Goal: Check status: Check status

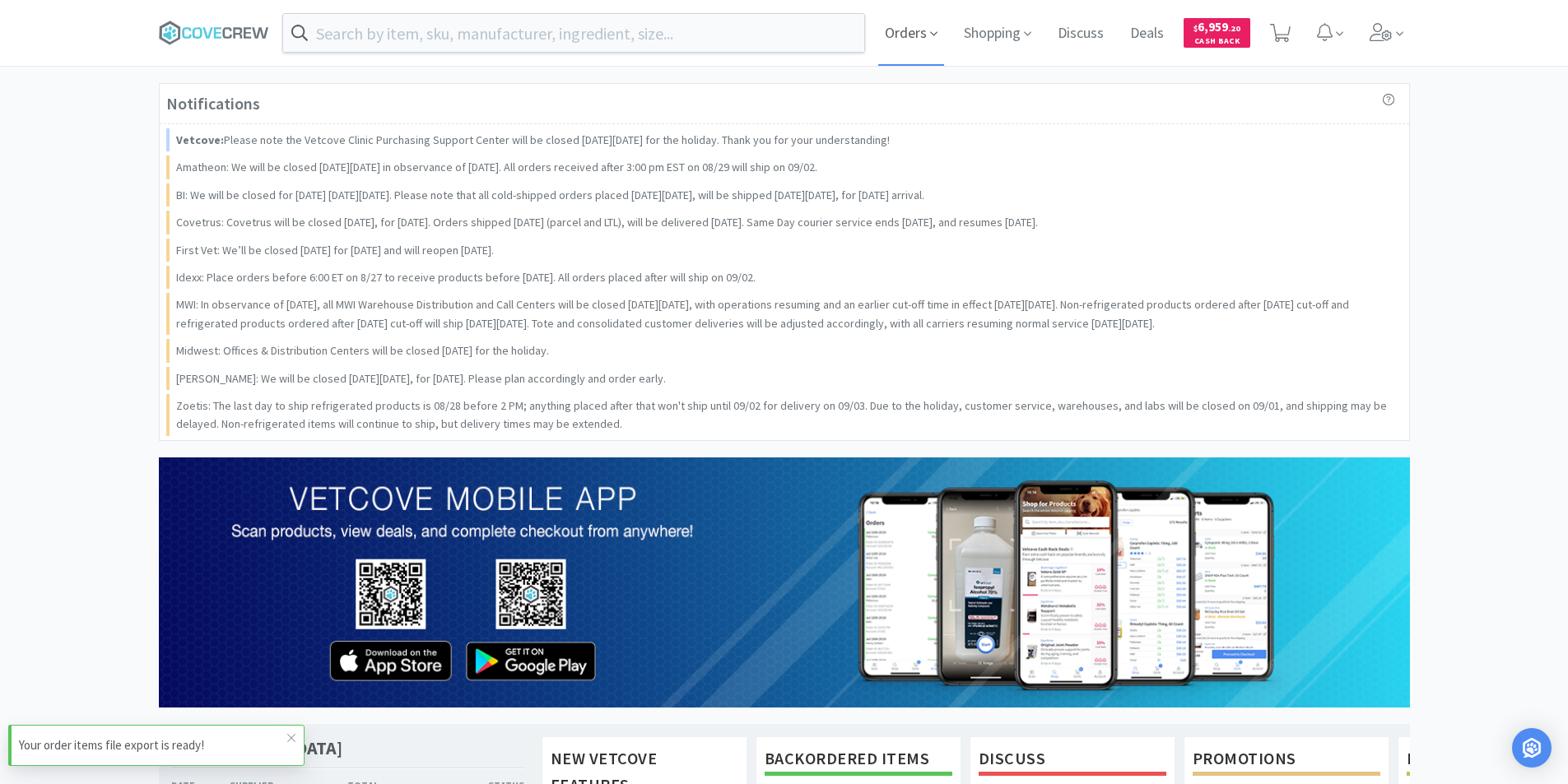
click at [901, 33] on span "Orders" at bounding box center [911, 33] width 66 height 66
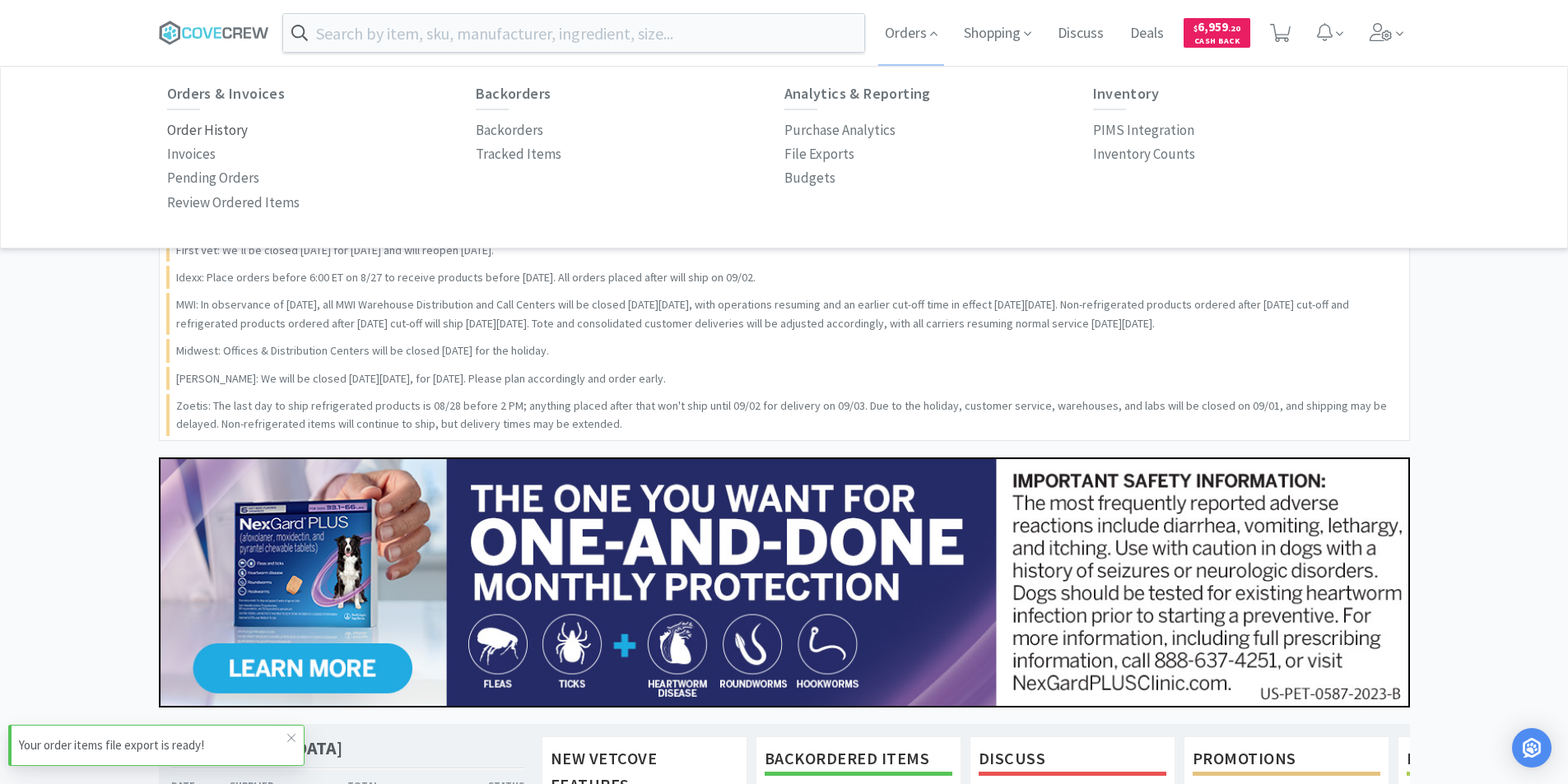
click at [236, 125] on p "Order History" at bounding box center [206, 130] width 80 height 22
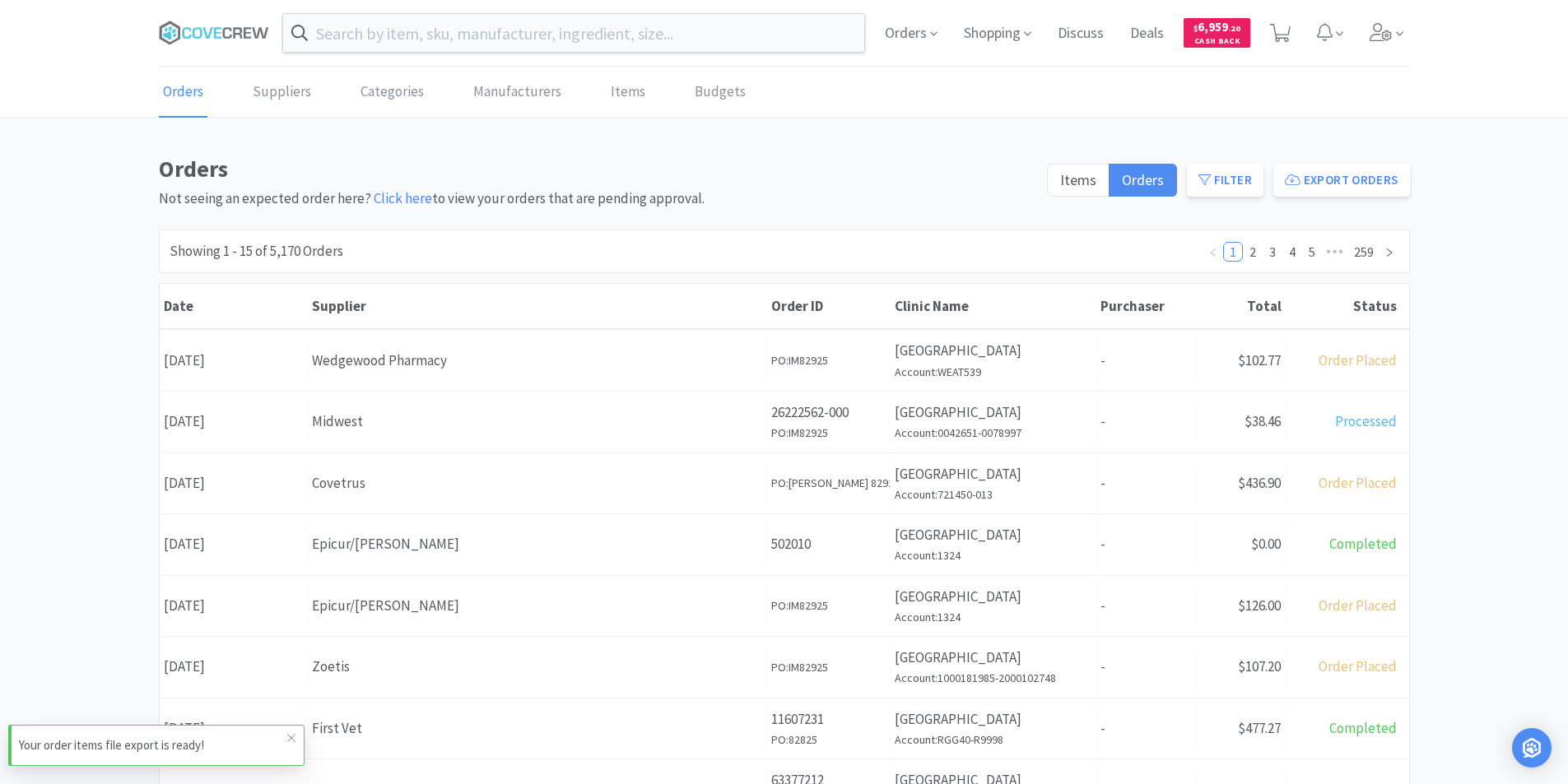
click at [493, 432] on div "Midwest" at bounding box center [536, 422] width 450 height 22
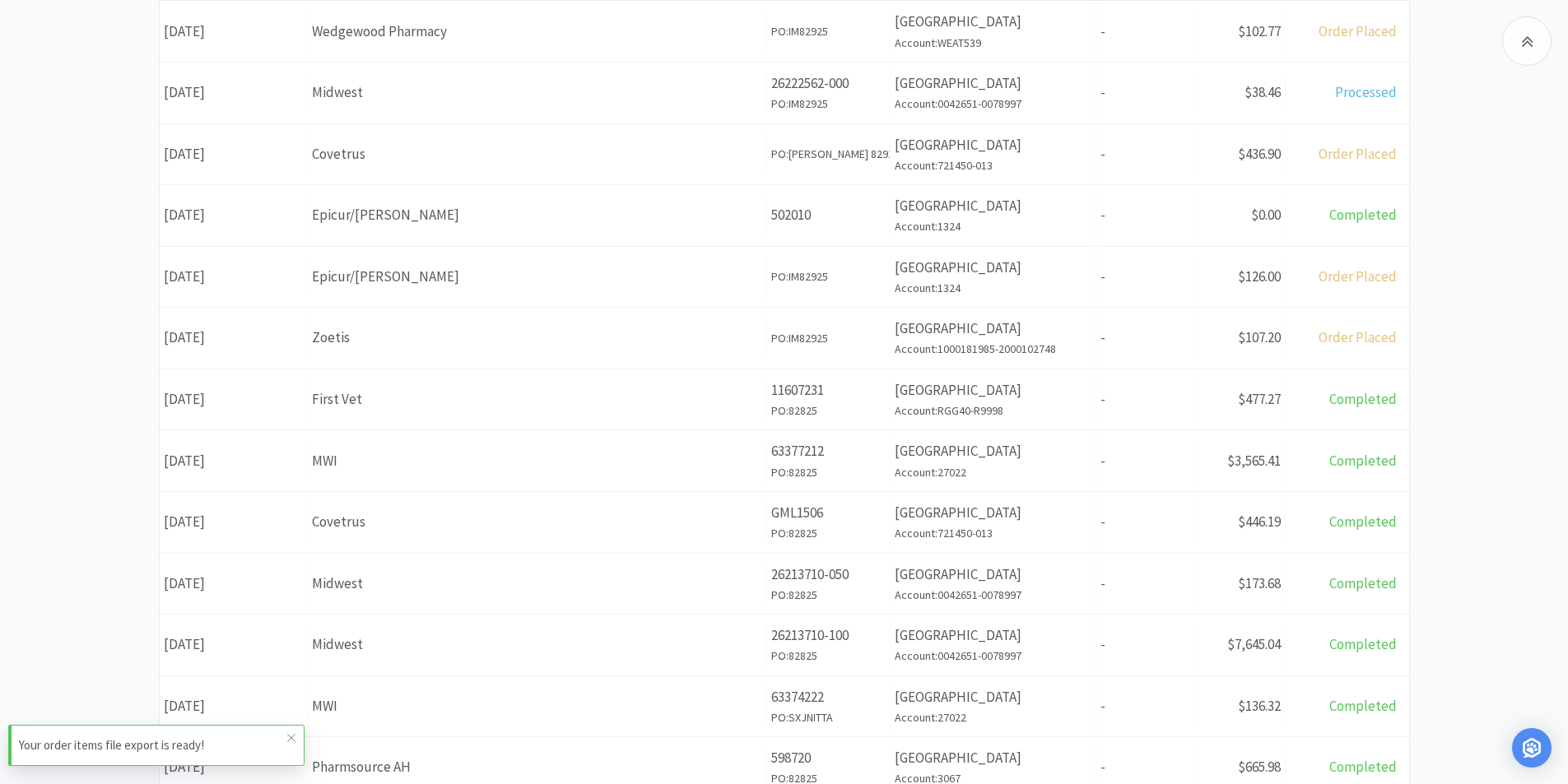
scroll to position [412, 0]
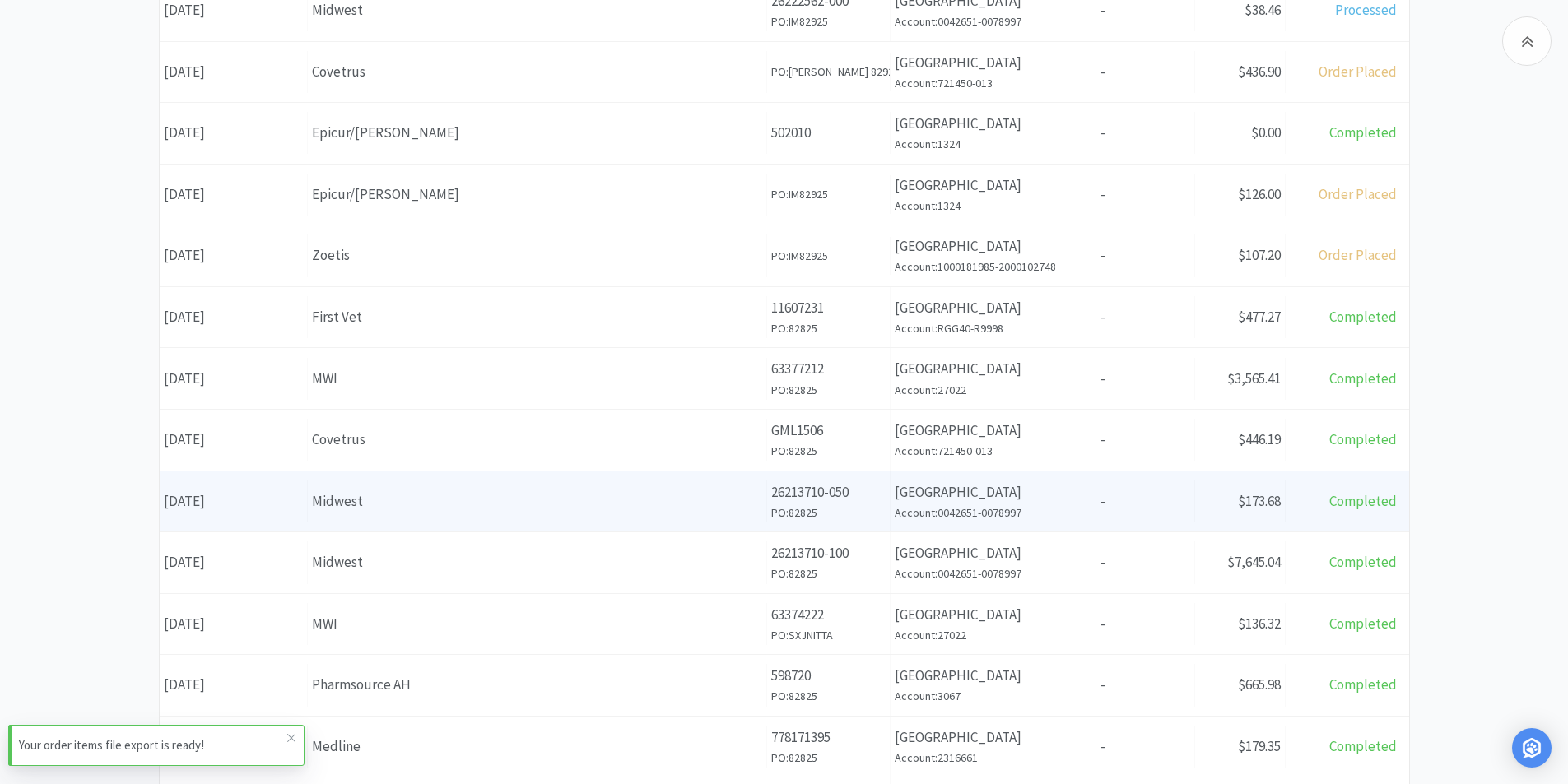
click at [414, 518] on div "Supplier Midwest" at bounding box center [537, 502] width 459 height 42
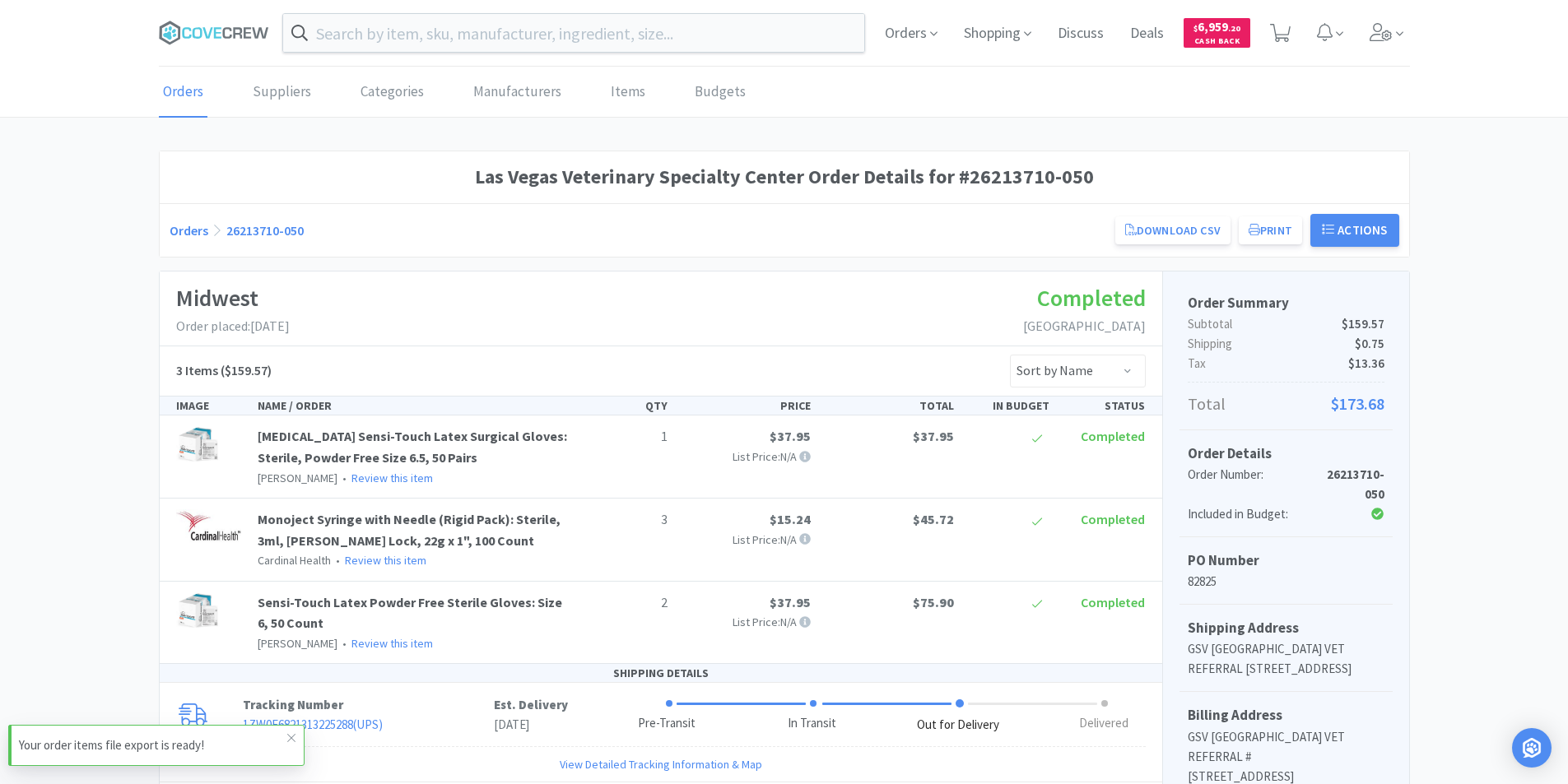
scroll to position [412, 0]
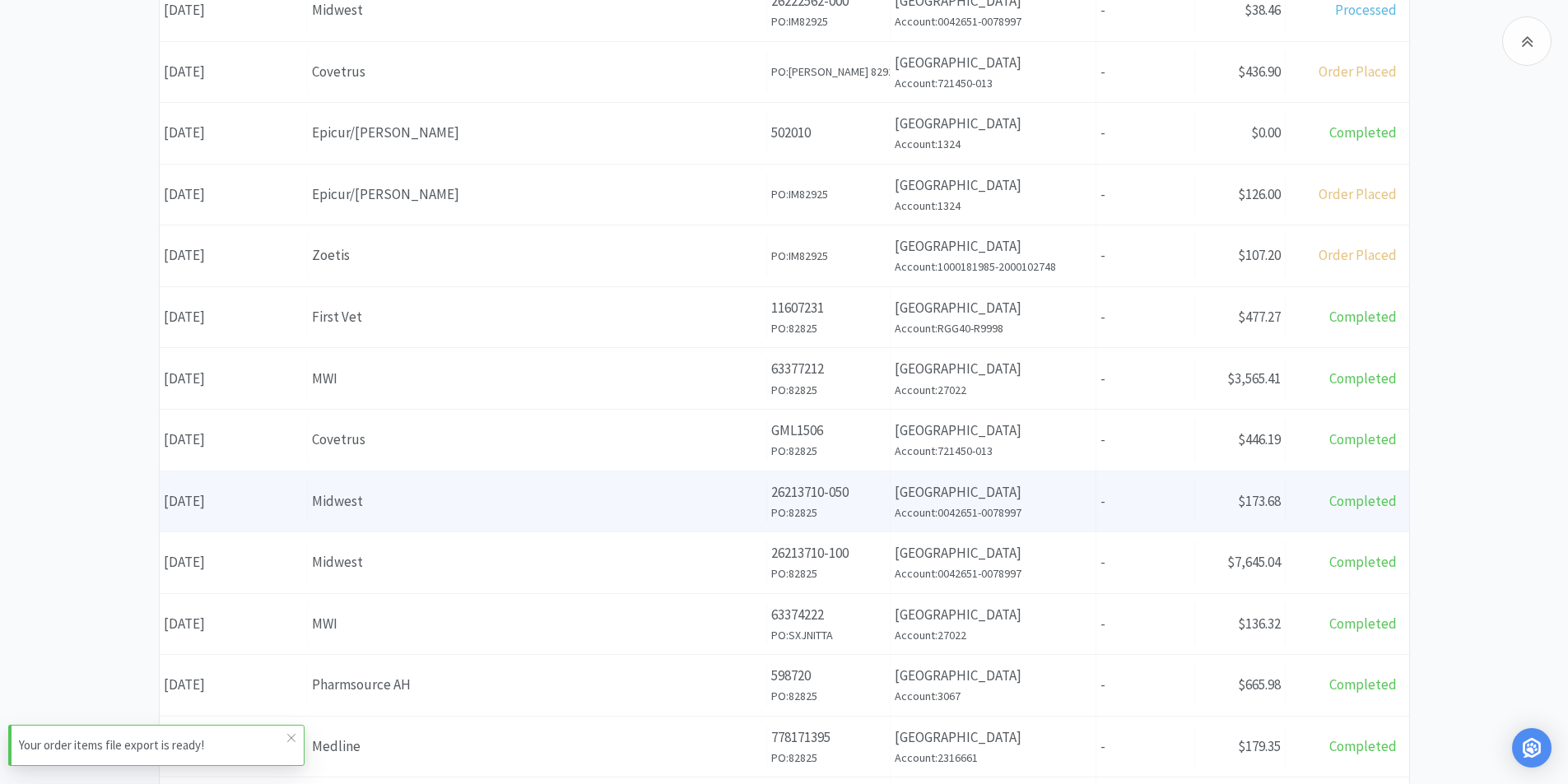
click at [408, 507] on div "Midwest" at bounding box center [536, 502] width 450 height 22
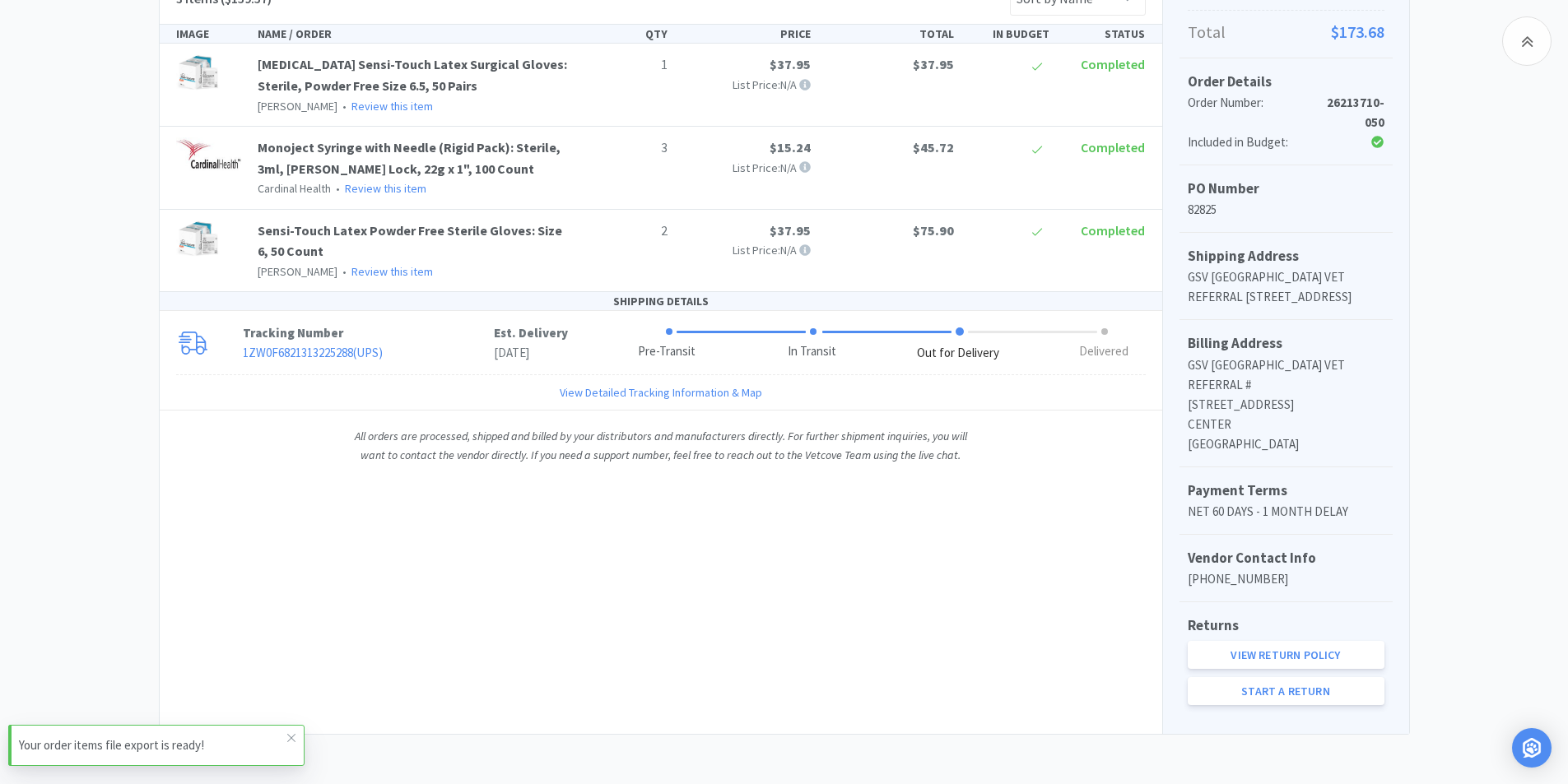
scroll to position [372, 0]
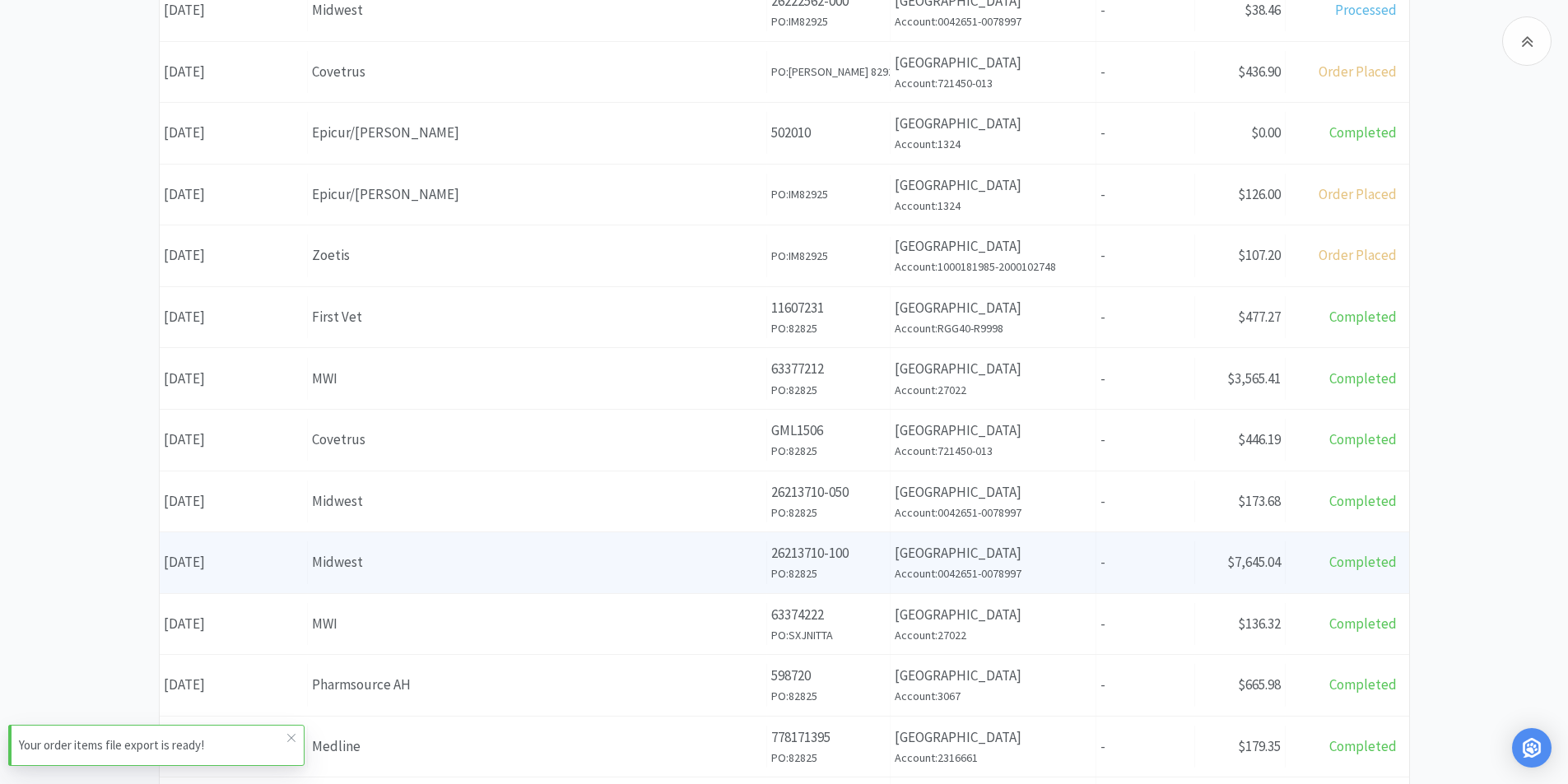
click at [357, 556] on div "Midwest" at bounding box center [536, 563] width 450 height 22
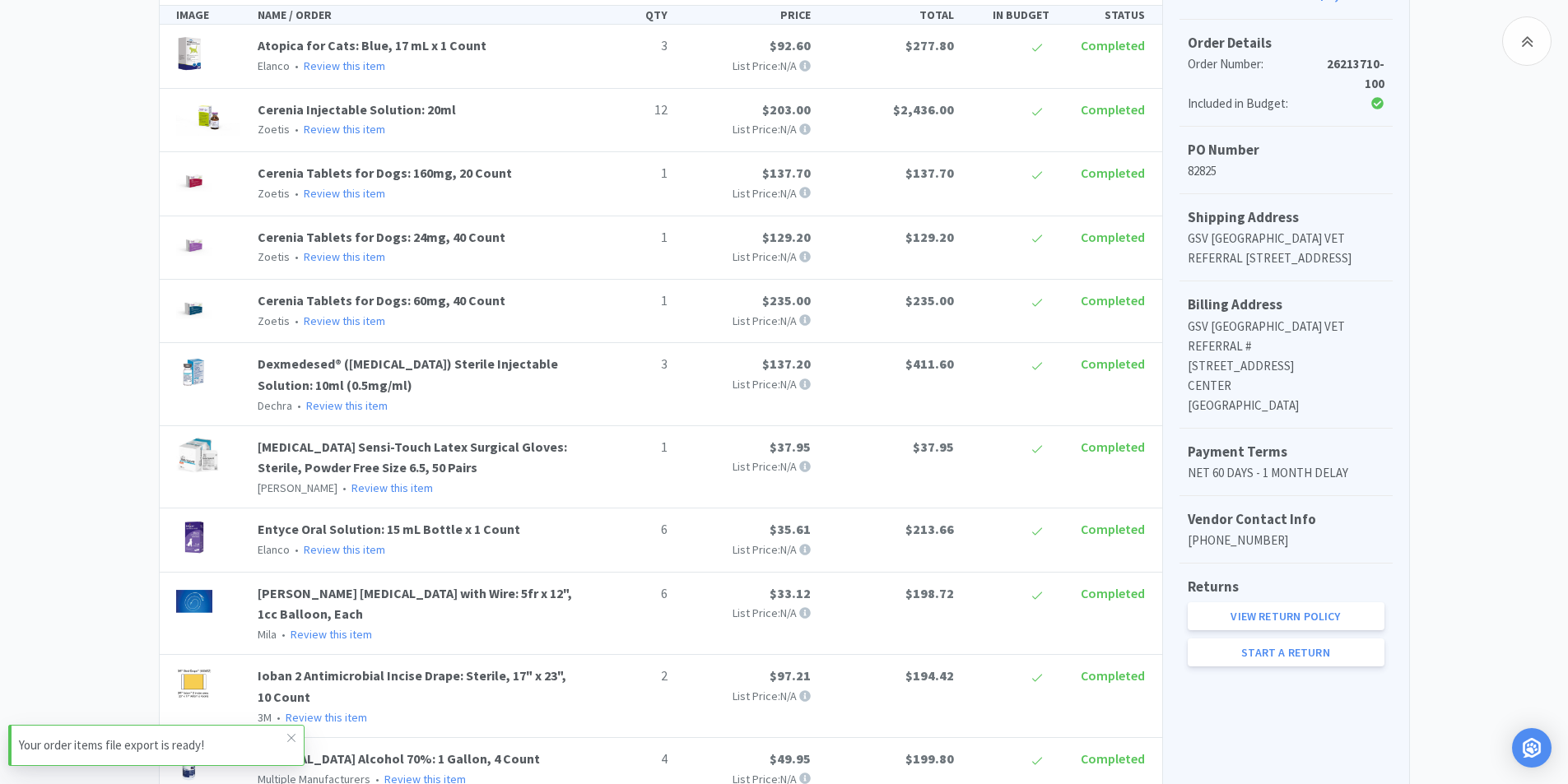
scroll to position [247, 0]
